Goal: Ask a question

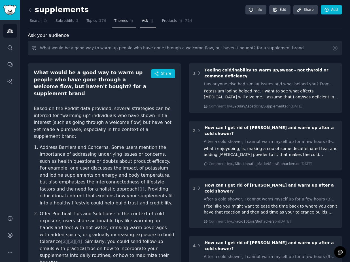
click at [123, 23] on span "Themes" at bounding box center [121, 20] width 14 height 5
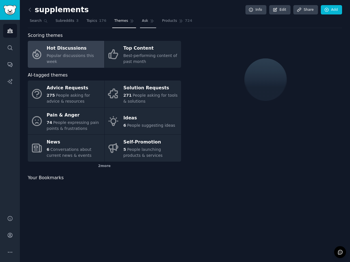
click at [151, 19] on icon at bounding box center [152, 21] width 4 height 4
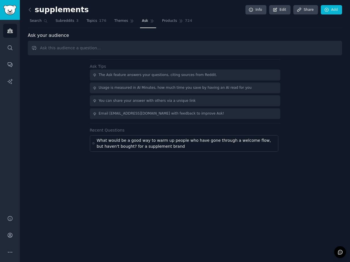
click at [117, 49] on input "text" at bounding box center [185, 48] width 314 height 14
type input "Why are people hesitant to buy supplements?"
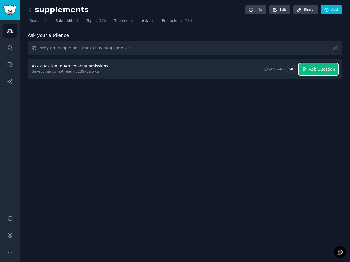
click at [309, 67] on button "Ask Question" at bounding box center [317, 69] width 39 height 12
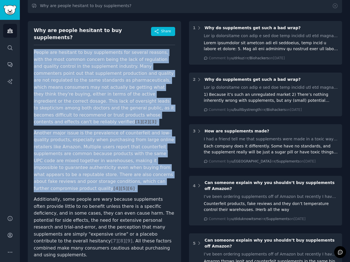
scroll to position [42, 0]
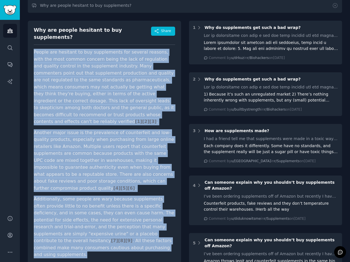
drag, startPoint x: 35, startPoint y: 46, endPoint x: 114, endPoint y: 227, distance: 197.7
click at [114, 227] on article "People are hesitant to buy supplements for several reasons, with the most commo…" at bounding box center [104, 153] width 141 height 209
copy article "People are hesitant to buy supplements for several reasons, with the most commo…"
